Goal: Communication & Community: Answer question/provide support

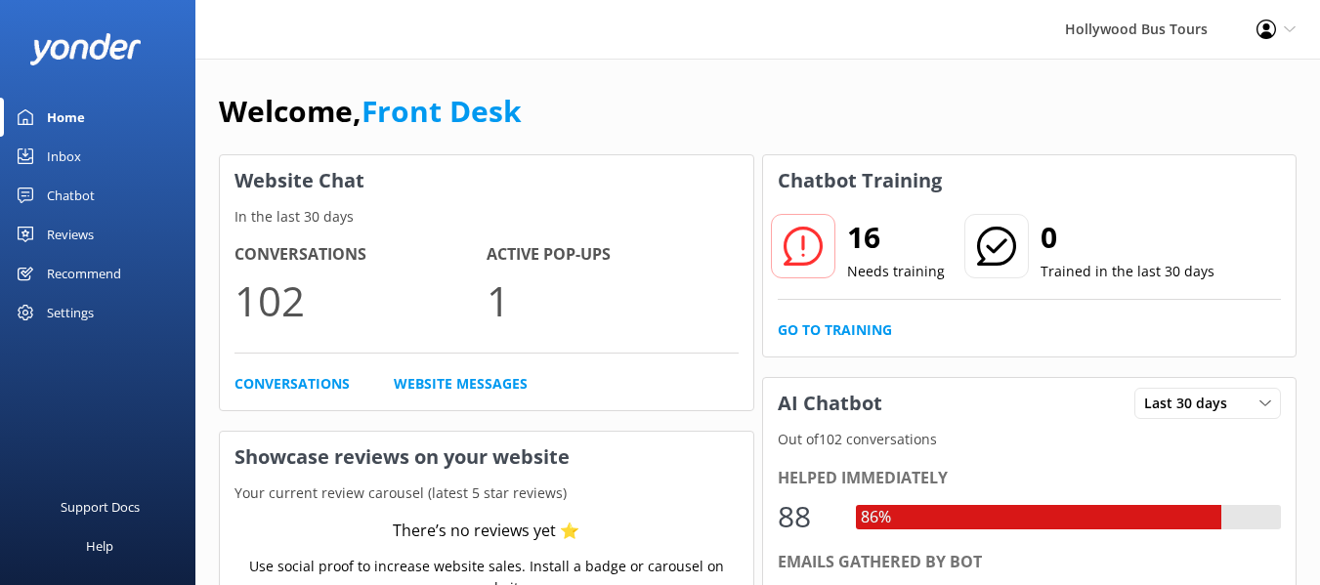
click at [57, 156] on div "Inbox" at bounding box center [64, 156] width 34 height 39
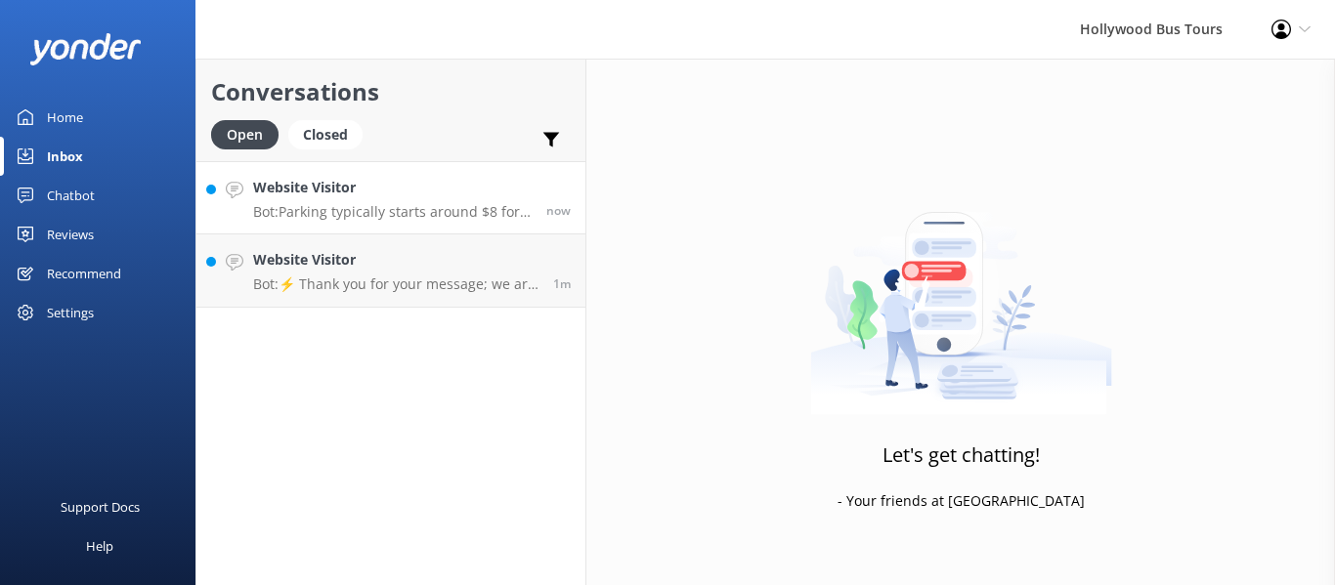
click at [375, 208] on p "Bot: Parking typically starts around $8 for the first 4 hours. Rates may vary d…" at bounding box center [392, 212] width 279 height 18
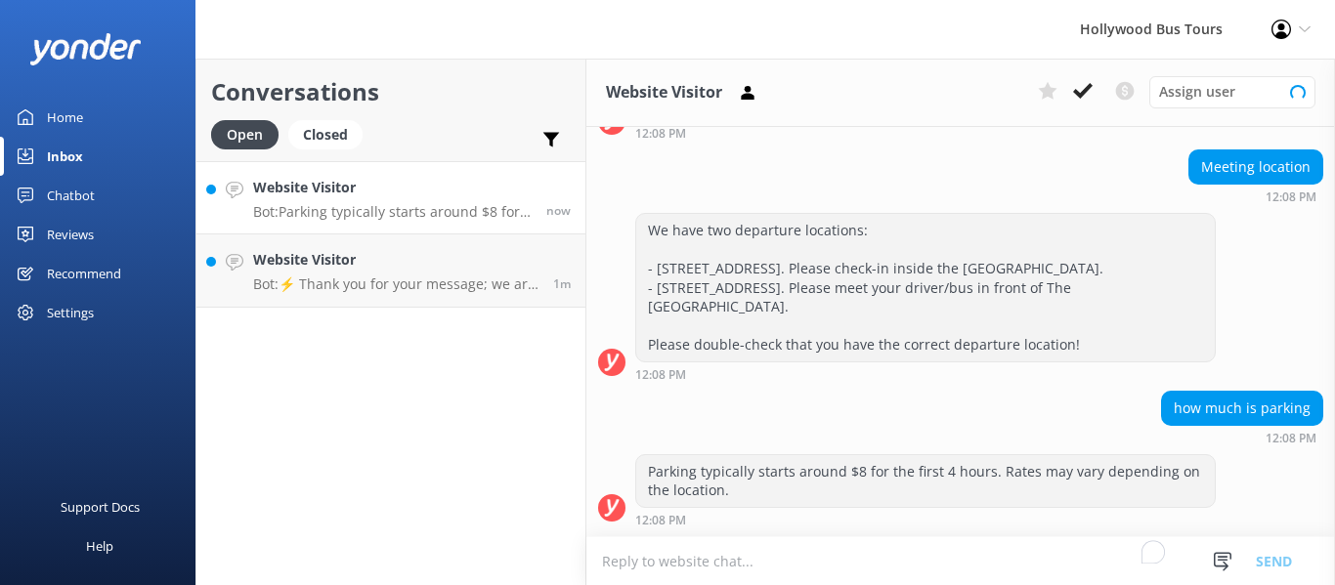
scroll to position [192, 0]
click at [392, 270] on h4 "Website Visitor" at bounding box center [395, 260] width 285 height 22
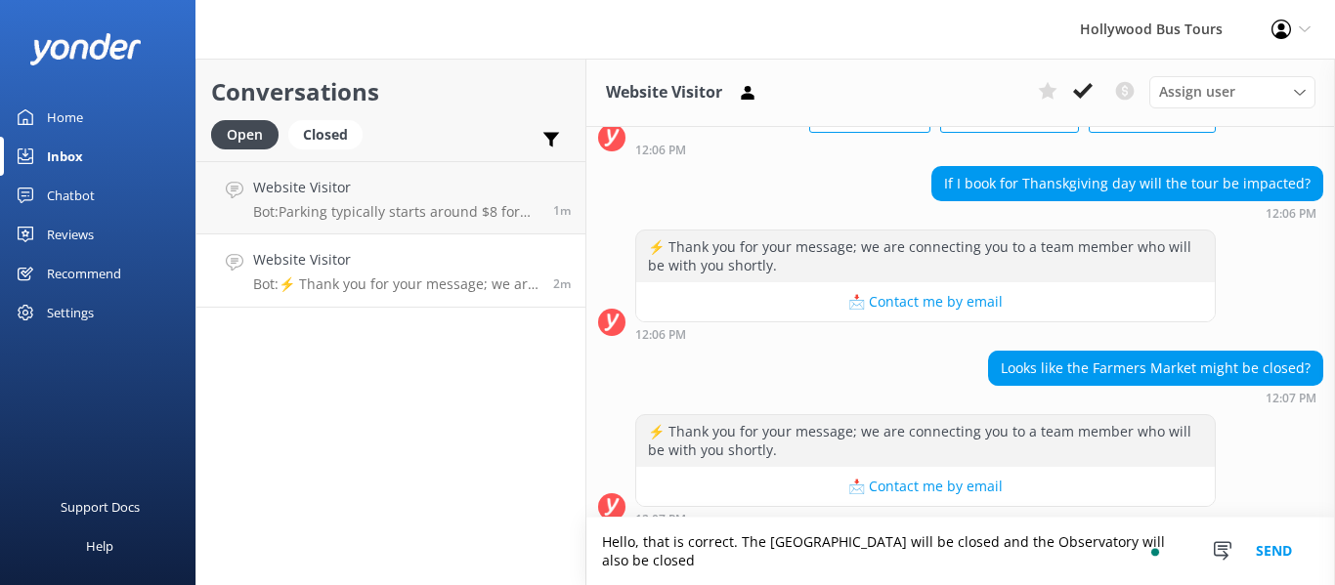
scroll to position [886, 0]
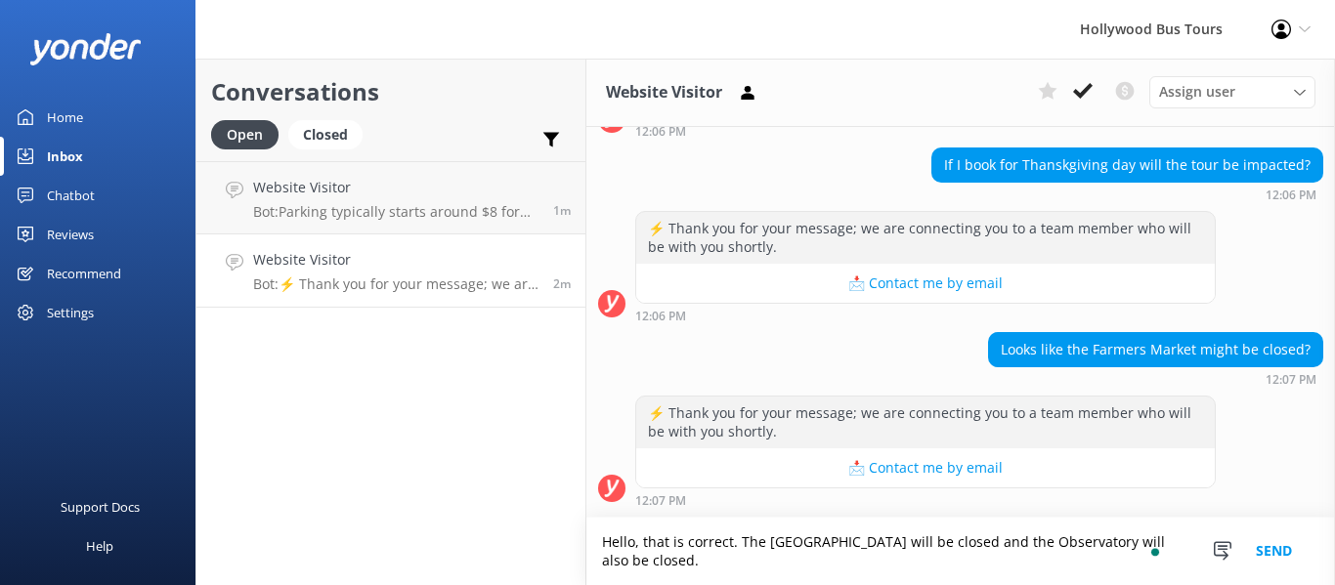
click at [764, 571] on textarea "Hello, that is correct. The [GEOGRAPHIC_DATA] will be closed and the Observator…" at bounding box center [960, 551] width 749 height 67
type textarea "Hello, that is correct. The [GEOGRAPHIC_DATA] will be closed and the Observator…"
click at [625, 502] on div "⚡ Thank you for your message; we are connecting you to a team member who will b…" at bounding box center [960, 451] width 749 height 111
drag, startPoint x: 669, startPoint y: 570, endPoint x: 582, endPoint y: 530, distance: 96.7
click at [582, 530] on div "Conversations Open Closed Important Converted Assigned to me Unassigned Website…" at bounding box center [765, 322] width 1140 height 527
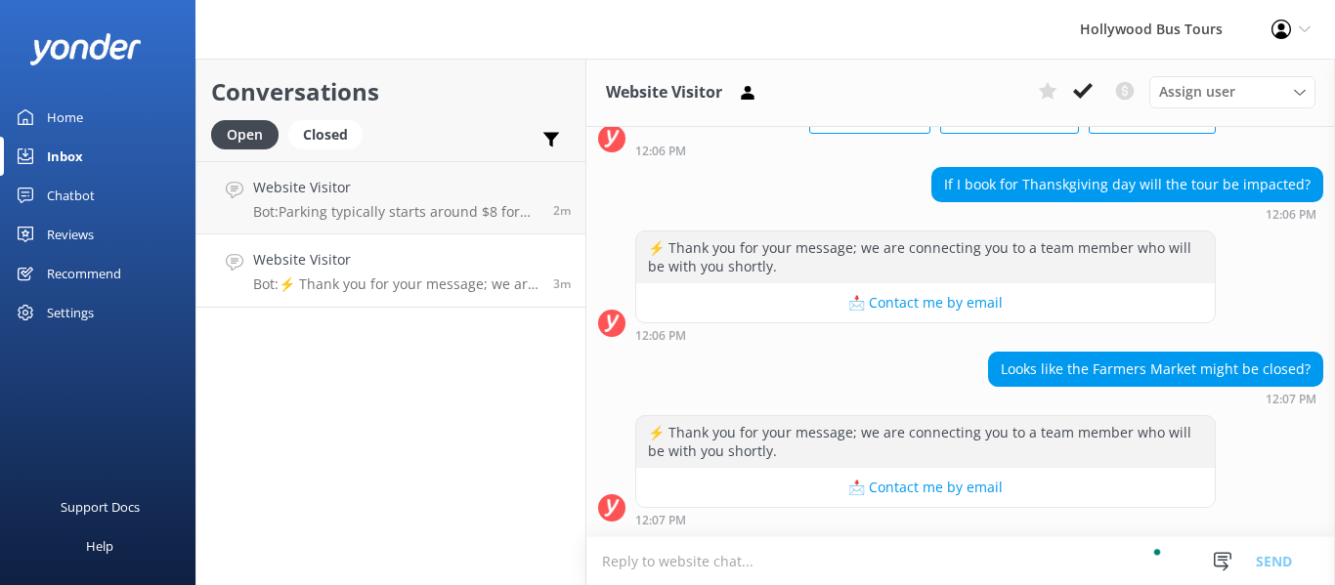
scroll to position [867, 0]
type textarea "Hello, that is correct. The [GEOGRAPHIC_DATA] will be closed and the Observator…"
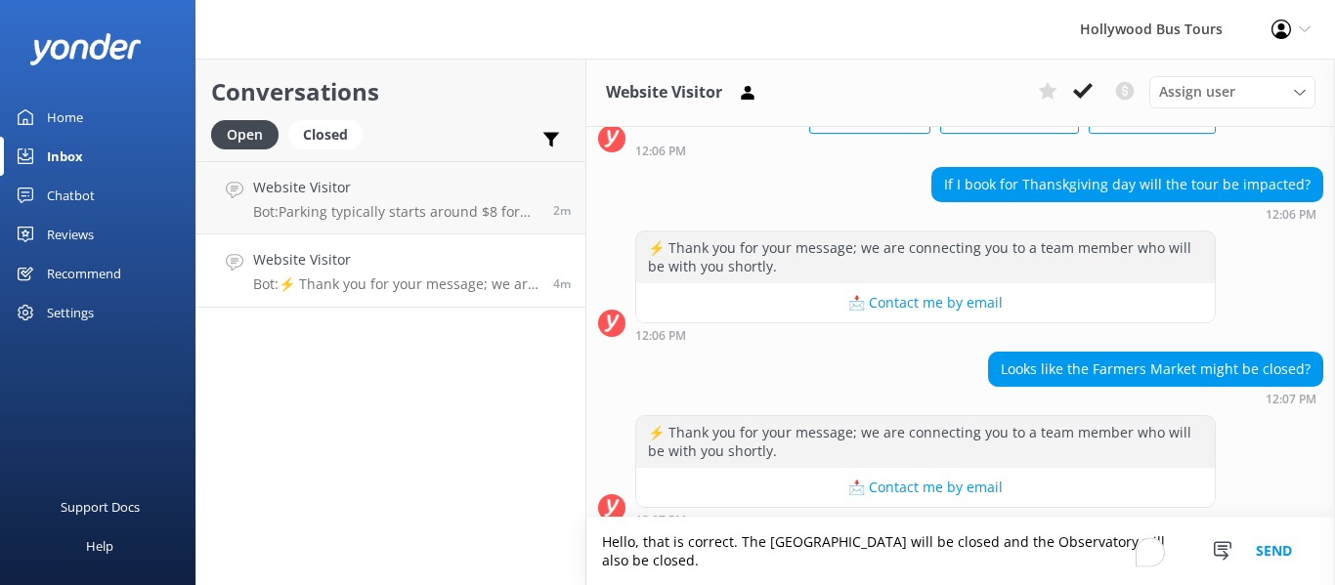
scroll to position [886, 0]
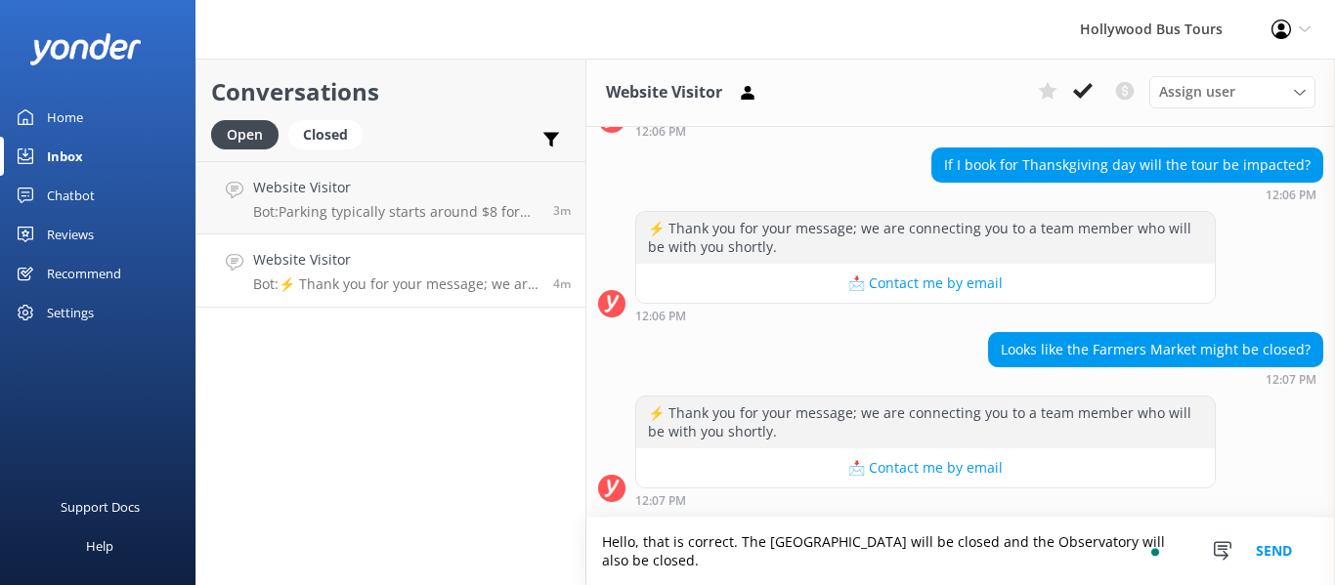
type textarea "Hello, that is correct. The [GEOGRAPHIC_DATA] will be closed and the Observator…"
click at [1270, 550] on button "Send" at bounding box center [1273, 551] width 73 height 67
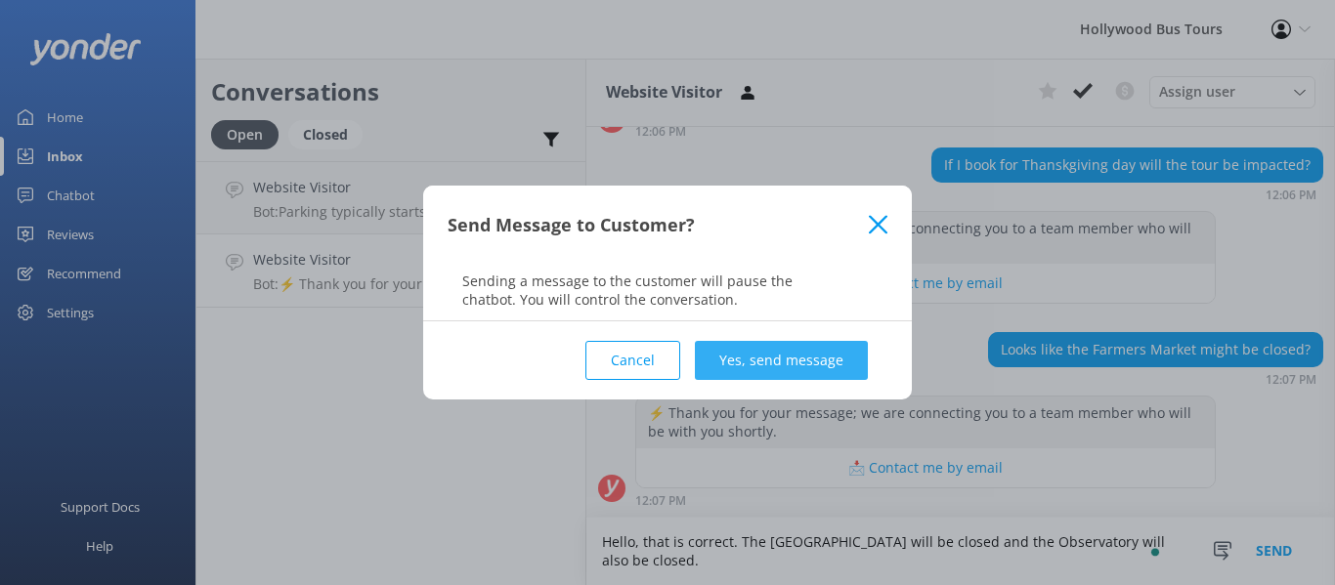
click at [770, 360] on button "Yes, send message" at bounding box center [781, 360] width 173 height 39
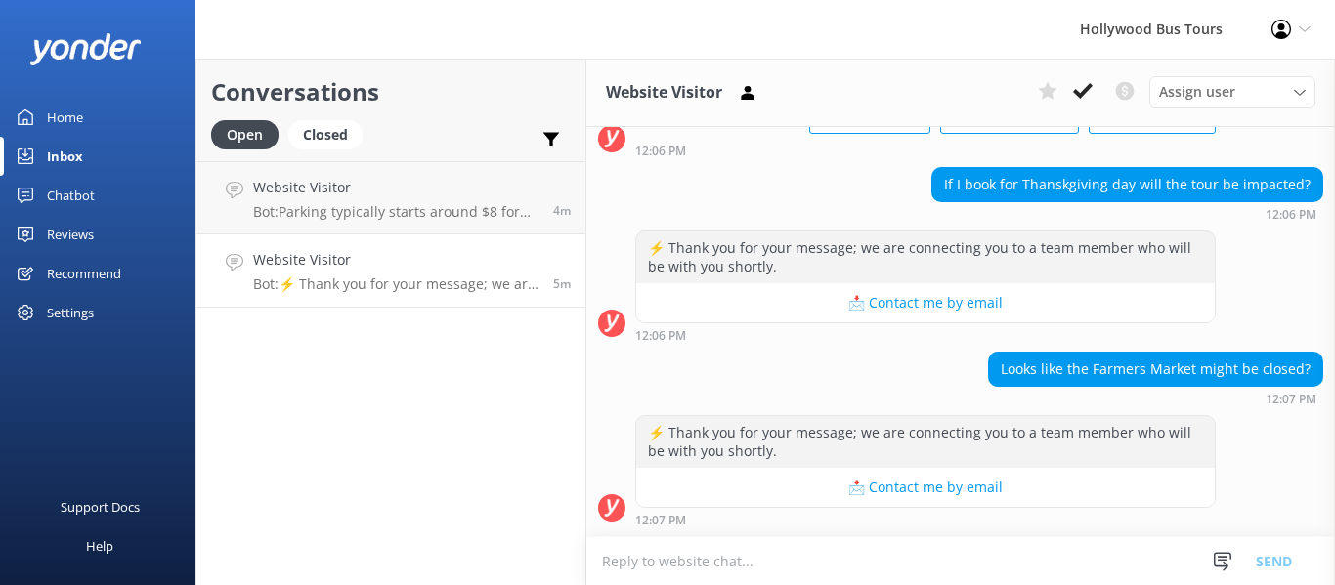
scroll to position [1077, 0]
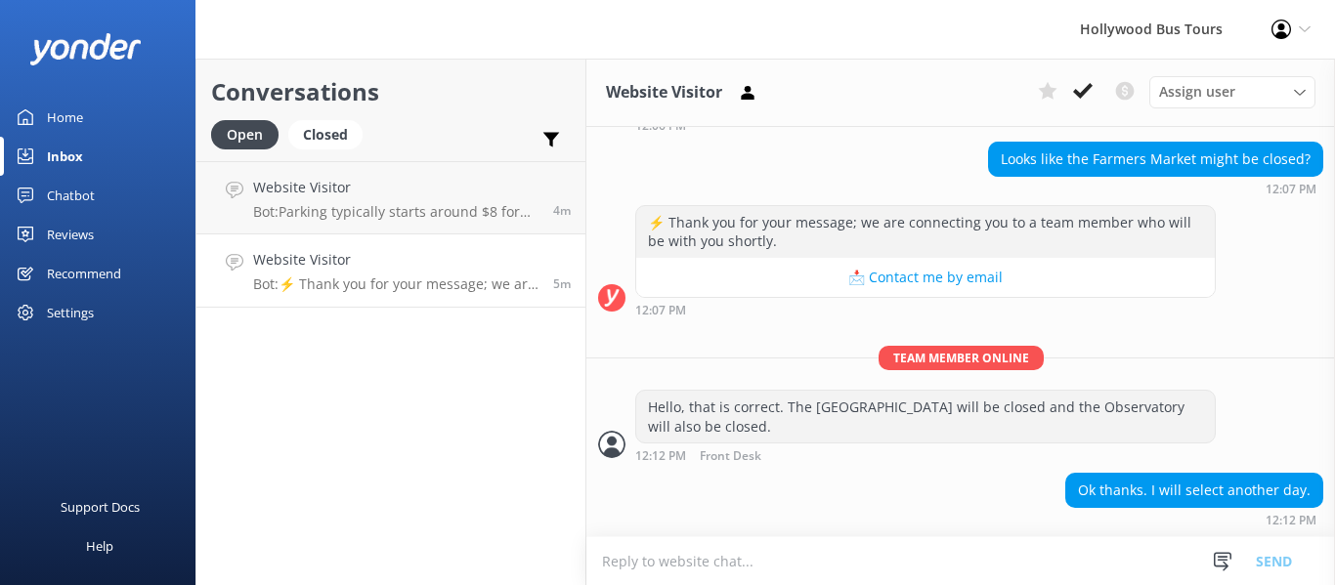
click at [667, 542] on textarea "To enrich screen reader interactions, please activate Accessibility in Grammarl…" at bounding box center [960, 562] width 749 height 48
paste textarea "However, we’ll still have the chance to enjoy amazing views from [PERSON_NAME][…"
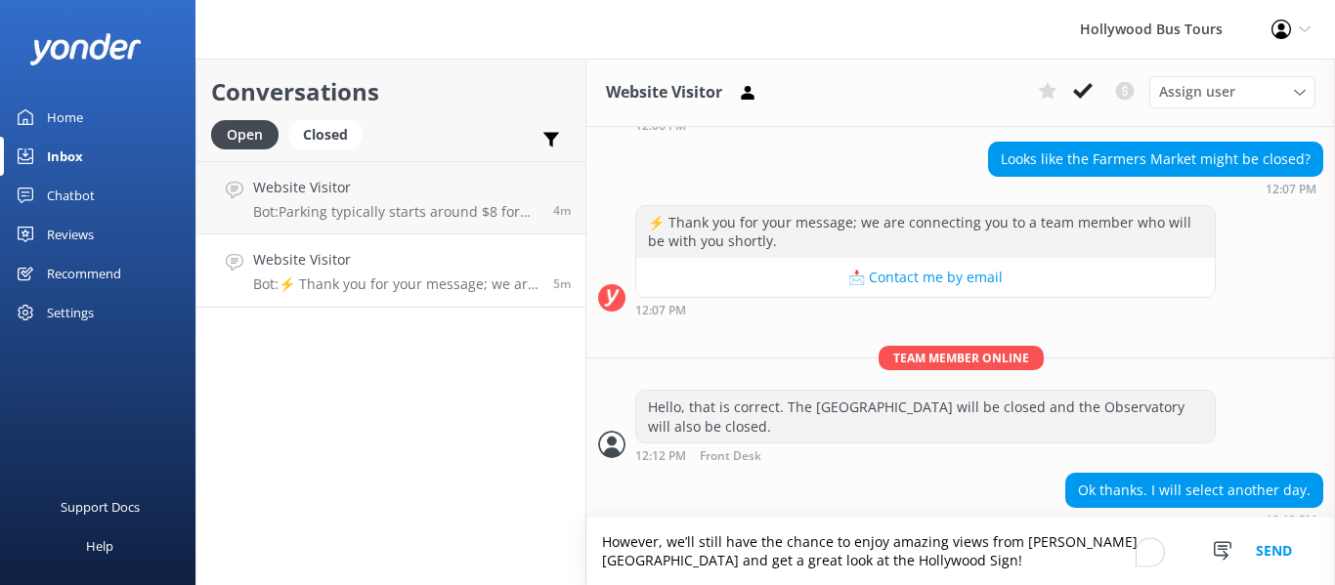
scroll to position [1097, 0]
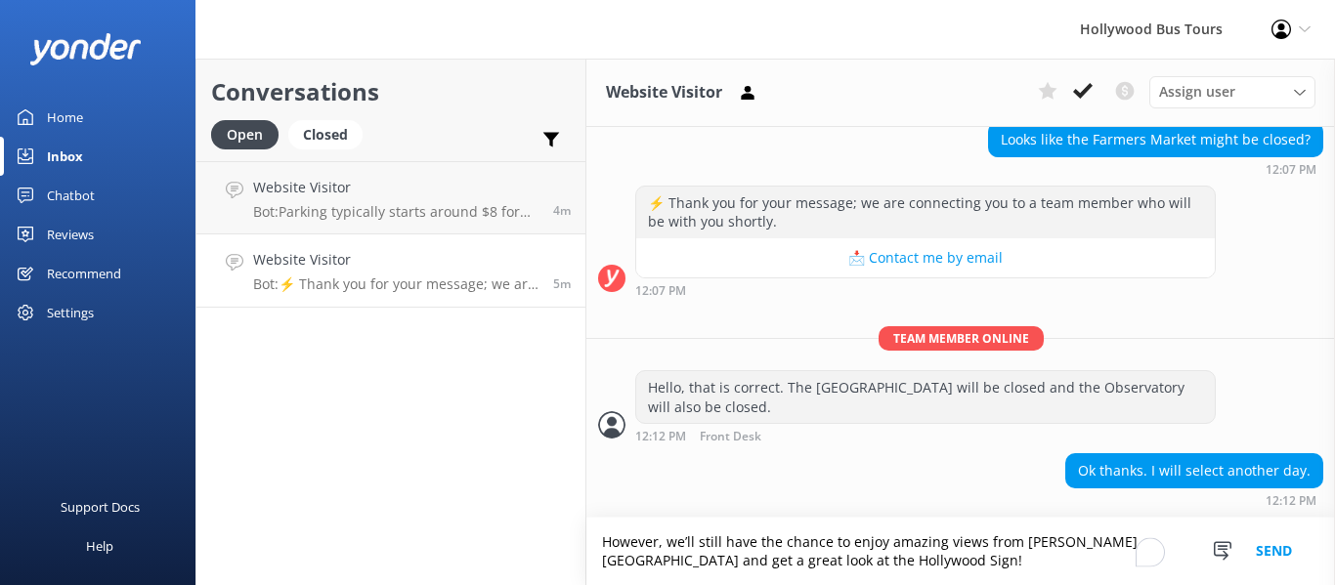
type textarea "However, we’ll still have the chance to enjoy amazing views from [PERSON_NAME][…"
click at [1279, 562] on button "Send" at bounding box center [1273, 551] width 73 height 67
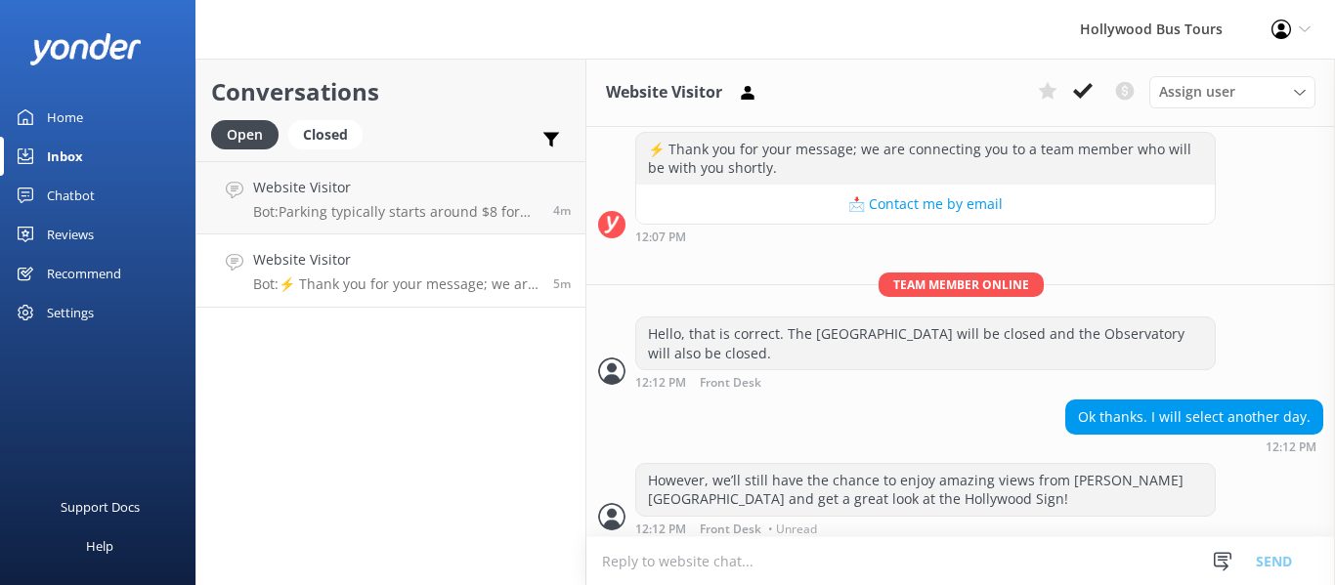
scroll to position [1159, 0]
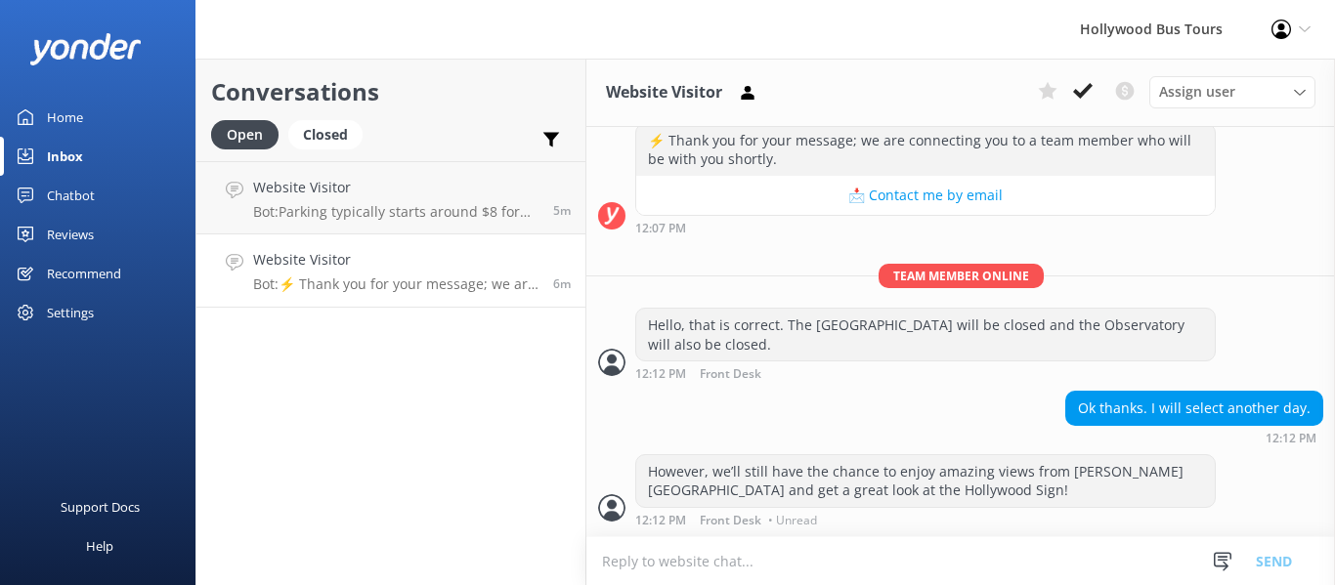
click at [712, 559] on textarea "To enrich screen reader interactions, please activate Accessibility in Grammarl…" at bounding box center [960, 562] width 749 height 48
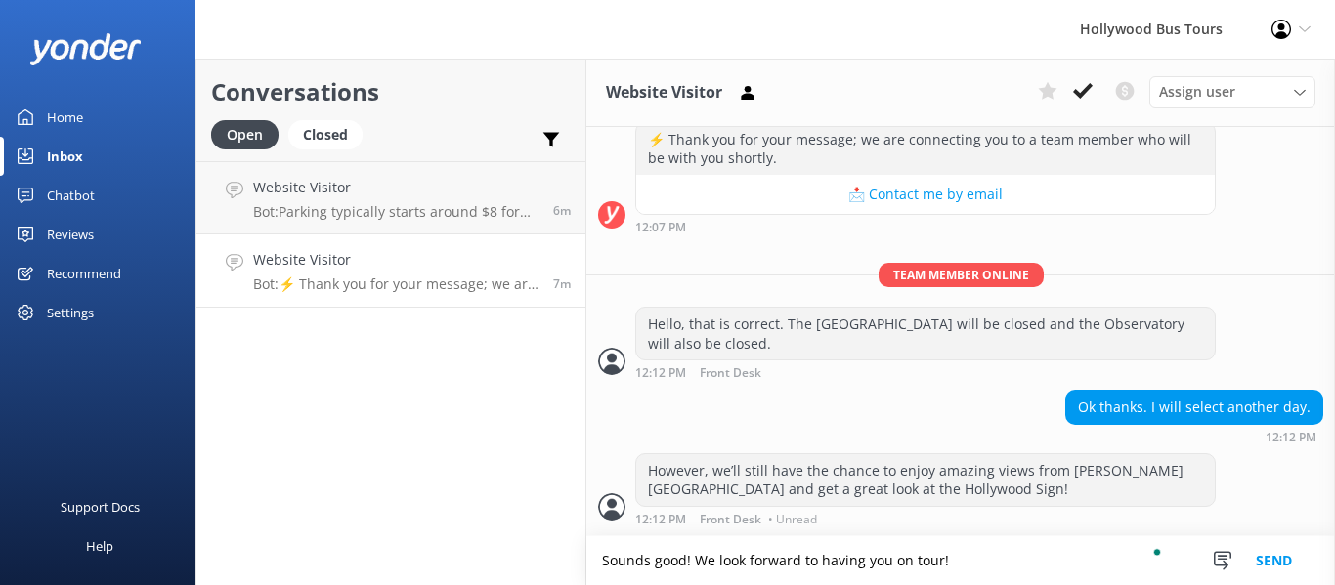
type textarea "Sounds good! We look forward to having you on tour!"
click at [1280, 556] on button "Send" at bounding box center [1273, 561] width 73 height 49
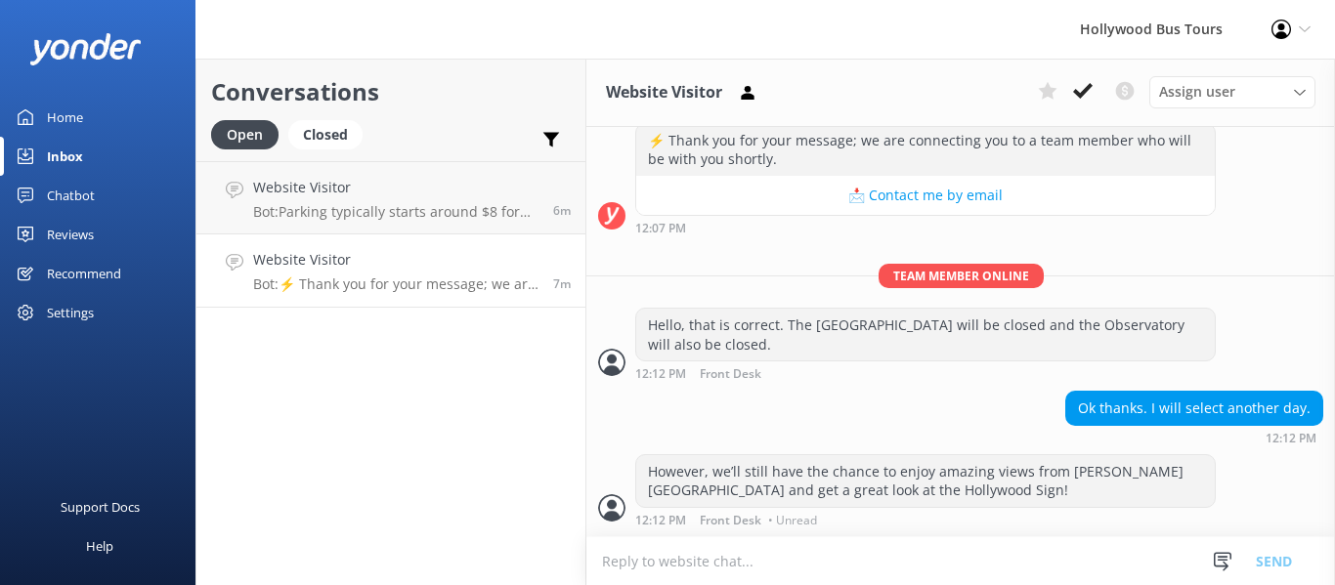
scroll to position [1222, 0]
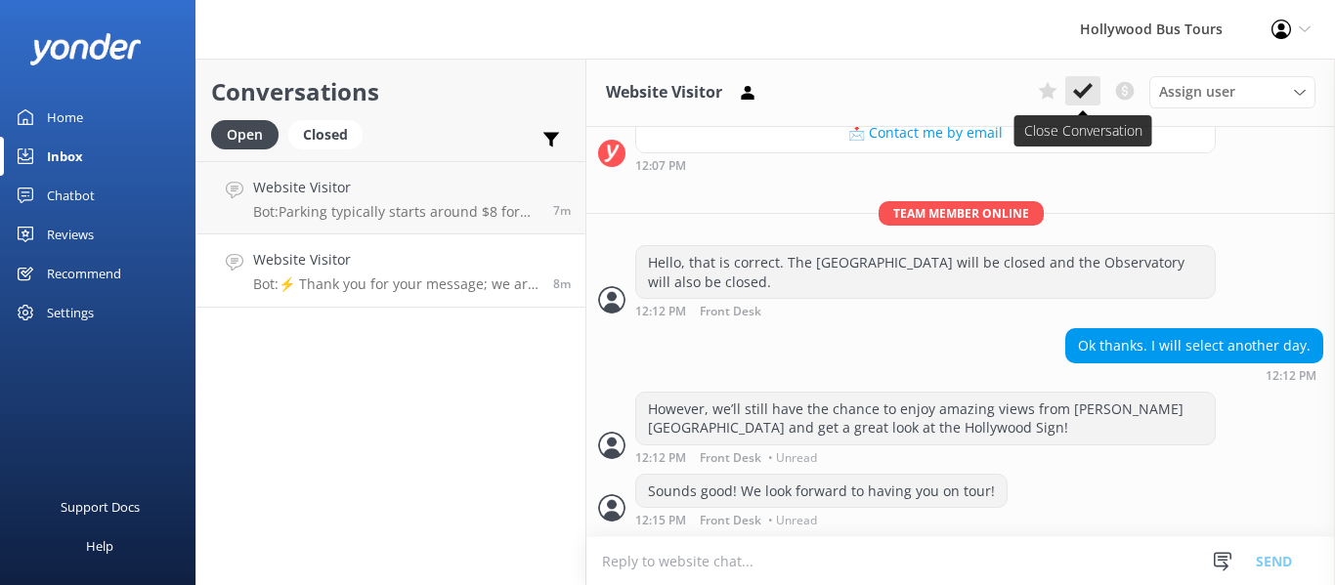
click at [1088, 87] on use at bounding box center [1083, 91] width 20 height 16
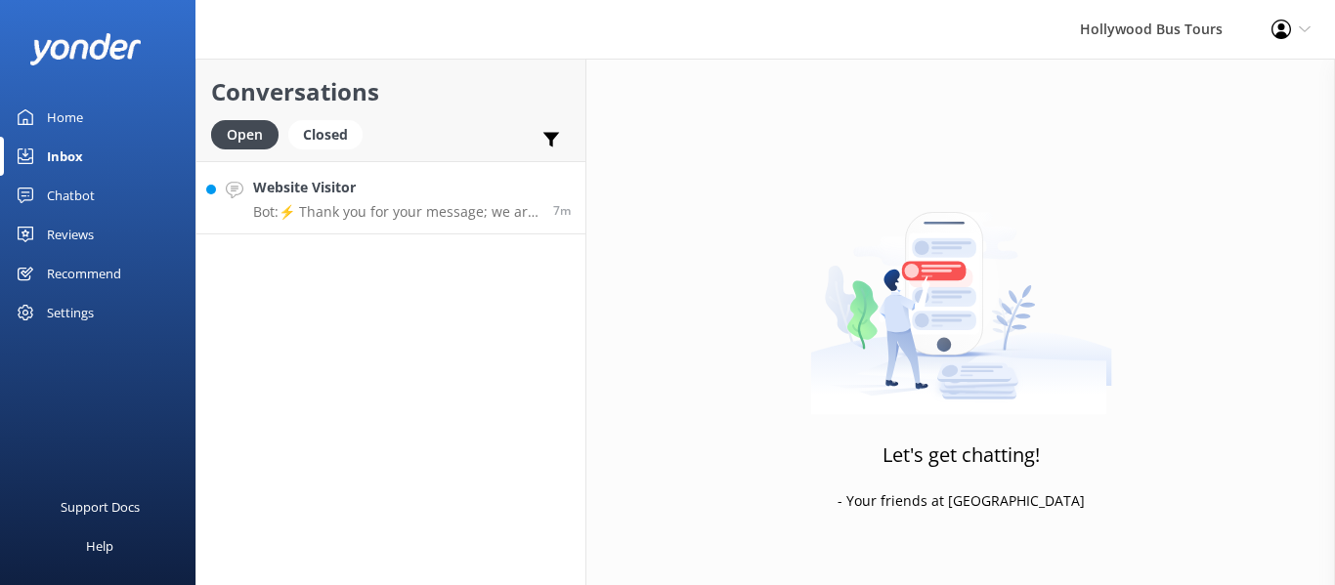
click at [400, 212] on p "Bot: ⚡ Thank you for your message; we are connecting you to a team member who w…" at bounding box center [395, 212] width 285 height 18
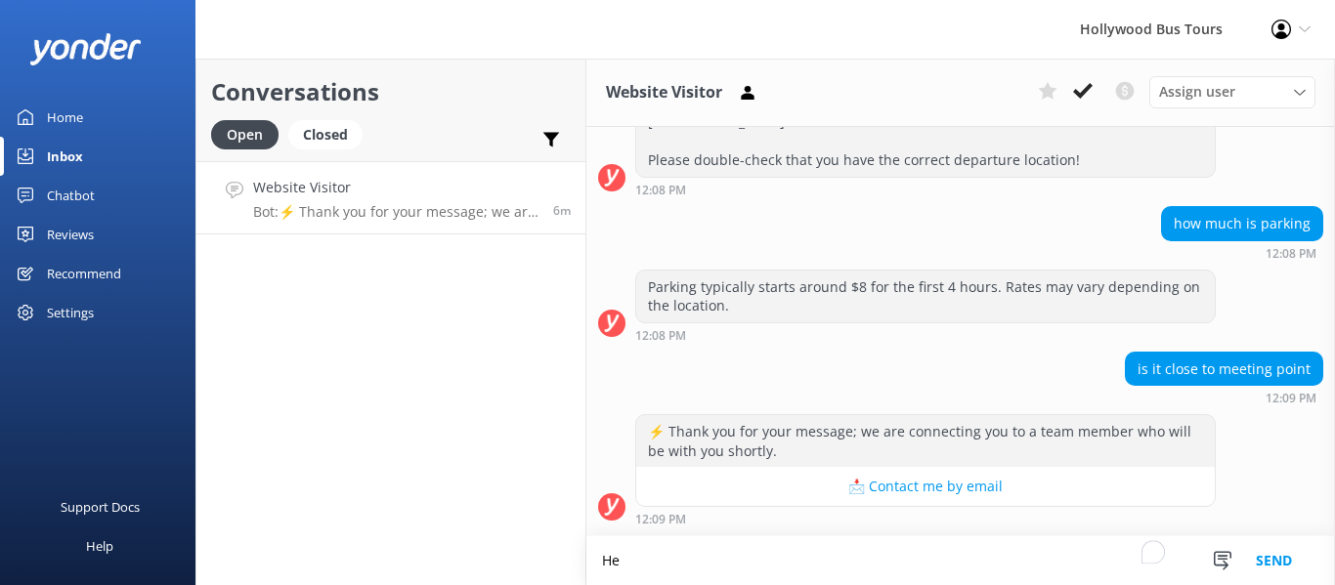
scroll to position [377, 0]
type textarea "H"
type textarea "Hello, thank you for your message."
click at [1272, 553] on button "Send" at bounding box center [1273, 561] width 73 height 49
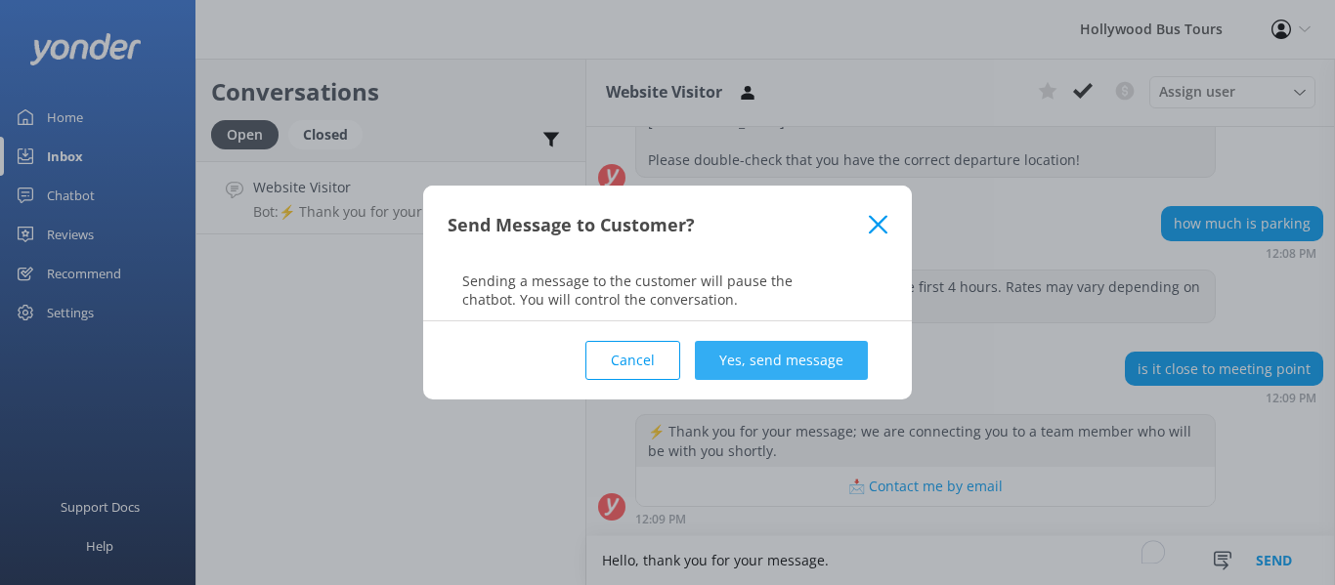
click at [804, 349] on button "Yes, send message" at bounding box center [781, 360] width 173 height 39
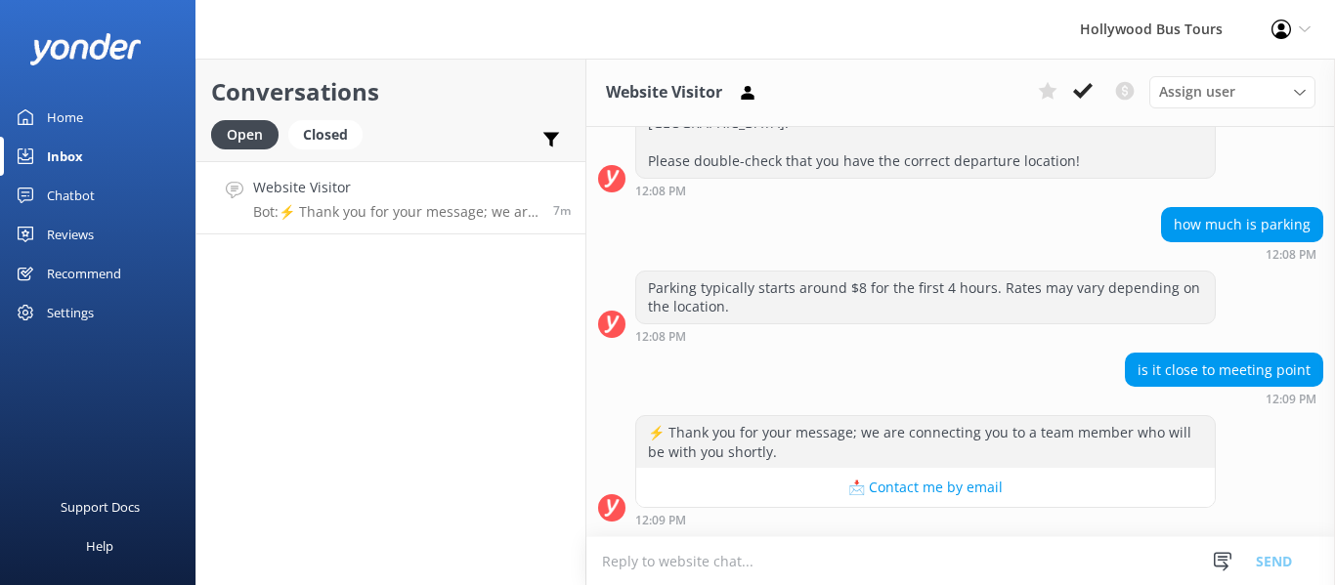
scroll to position [376, 0]
click at [759, 556] on textarea "To enrich screen reader interactions, please activate Accessibility in Grammarl…" at bounding box center [960, 562] width 749 height 48
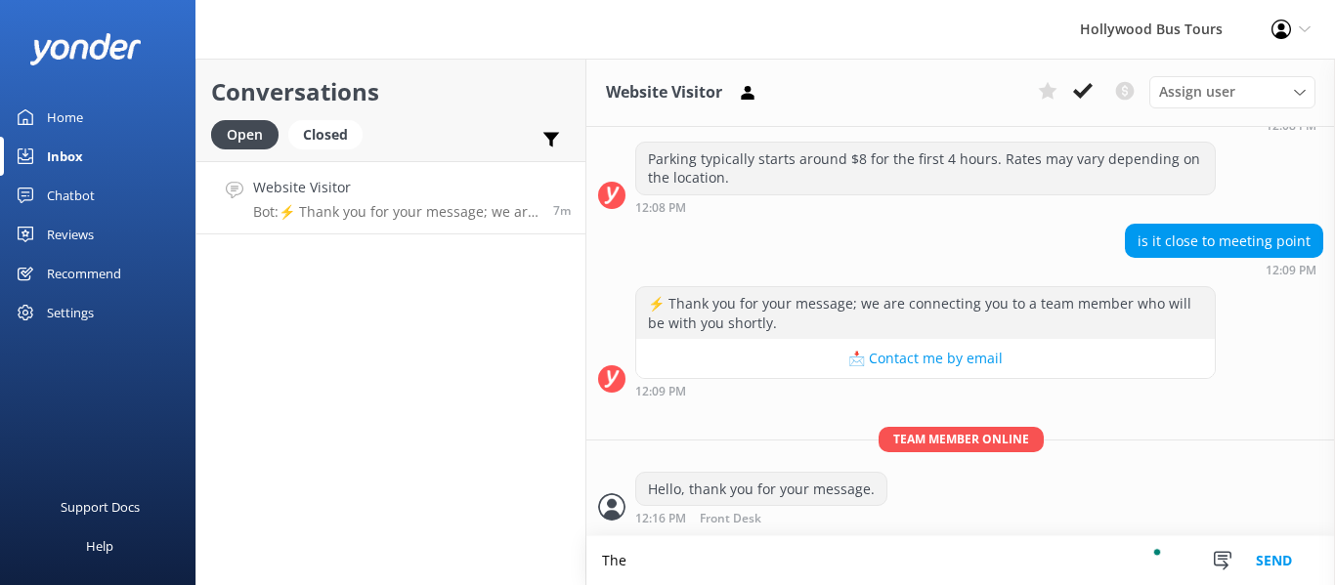
scroll to position [505, 0]
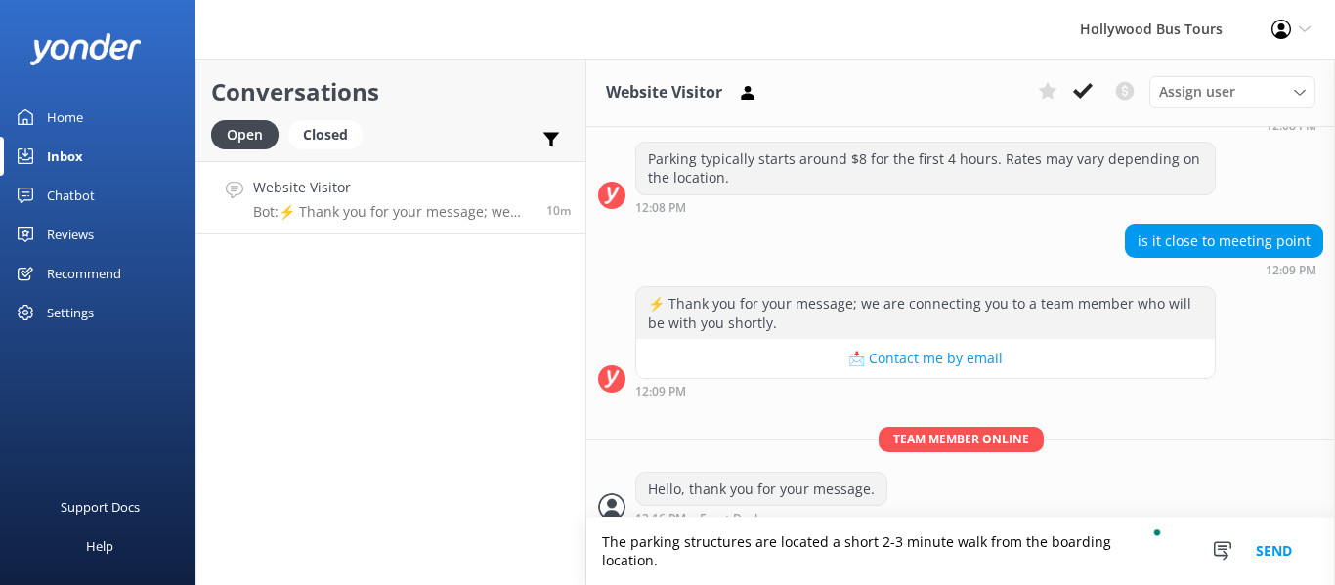
type textarea "The parking structures are located a short 2-3 minute walk from the boarding lo…"
click at [1264, 548] on button "Send" at bounding box center [1273, 551] width 73 height 67
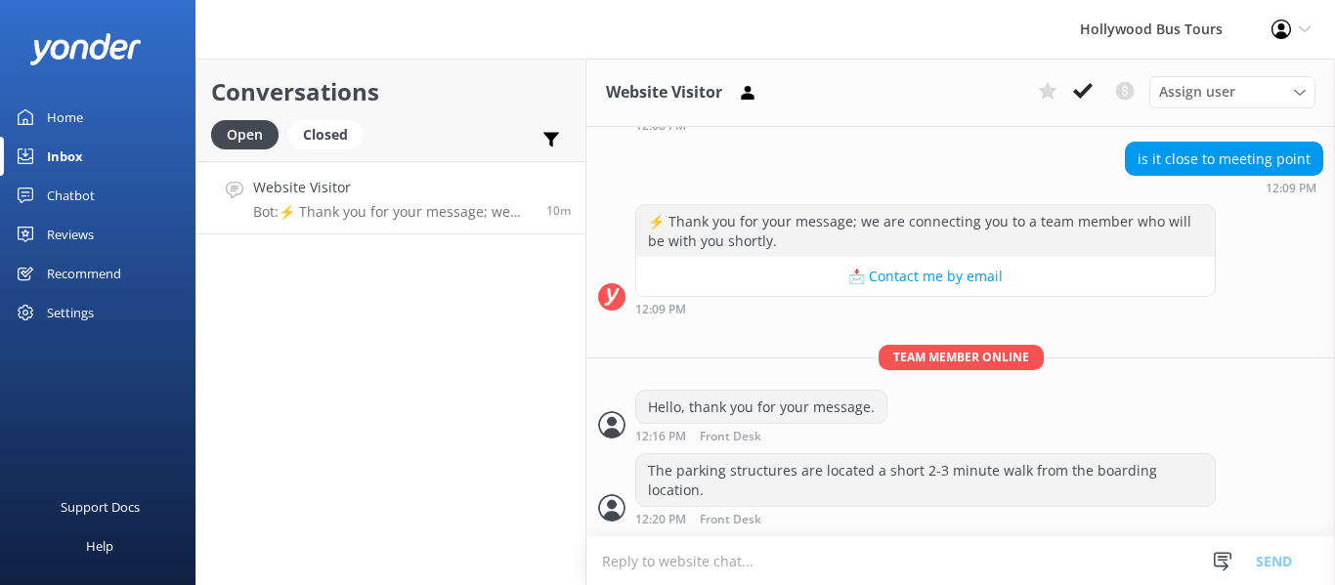
scroll to position [587, 0]
click at [1078, 84] on icon at bounding box center [1083, 91] width 20 height 20
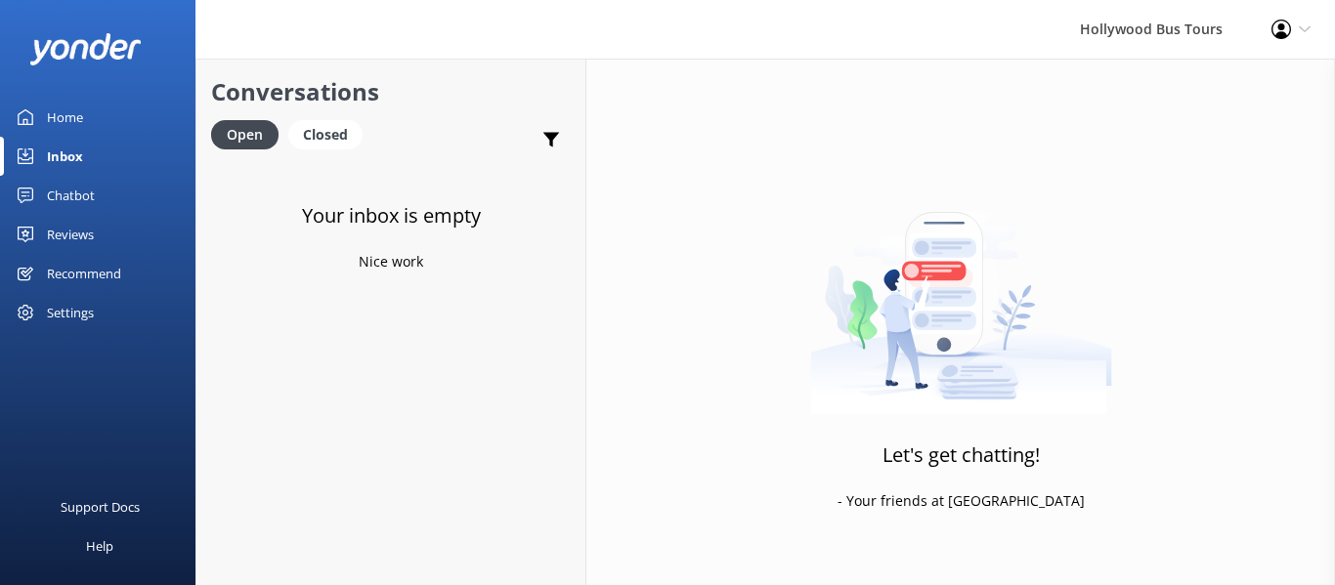
click at [343, 211] on h3 "Your inbox is empty" at bounding box center [391, 215] width 179 height 31
